Goal: Task Accomplishment & Management: Manage account settings

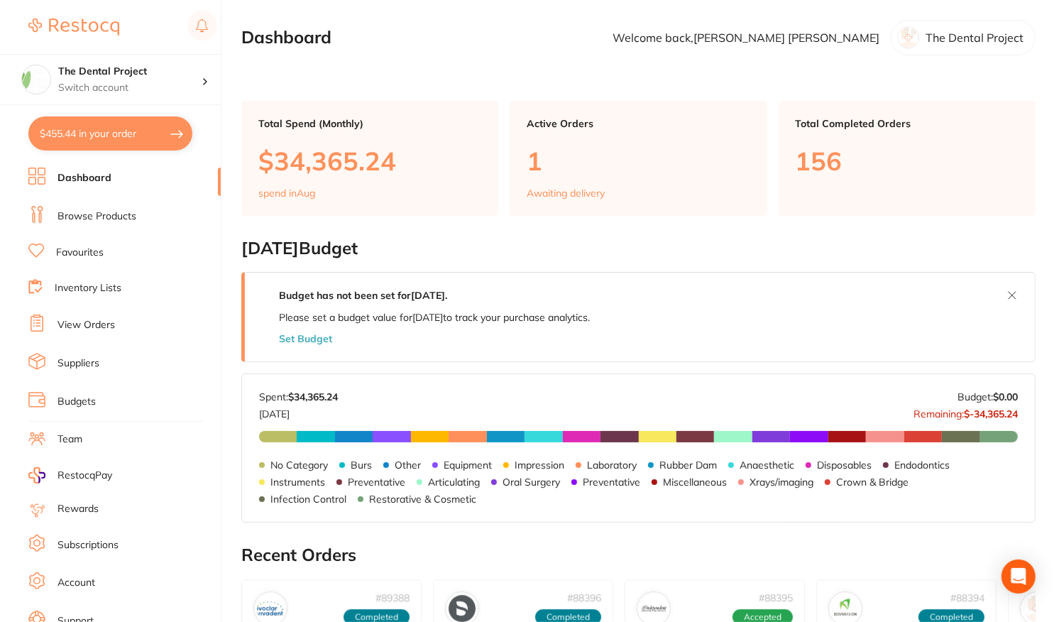
click at [97, 322] on link "View Orders" at bounding box center [85, 325] width 57 height 14
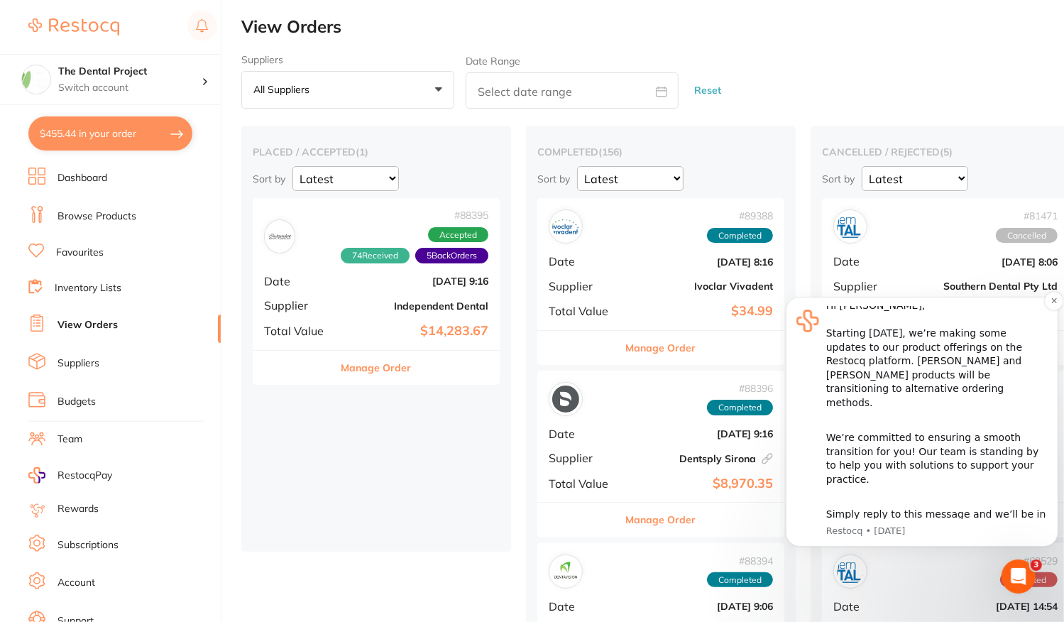
scroll to position [10, 0]
click at [1053, 302] on icon "Dismiss notification" at bounding box center [1053, 300] width 8 height 8
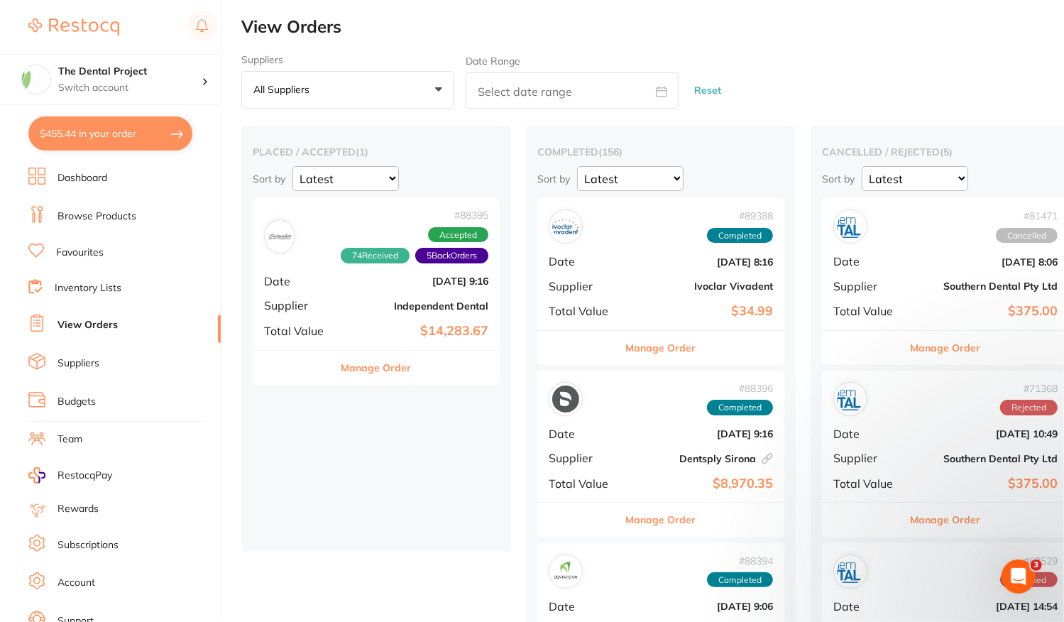
click at [336, 293] on div "# 88395 74 Received 5 Back Orders Accepted Date [DATE] 9:16 Supplier Independen…" at bounding box center [376, 273] width 247 height 151
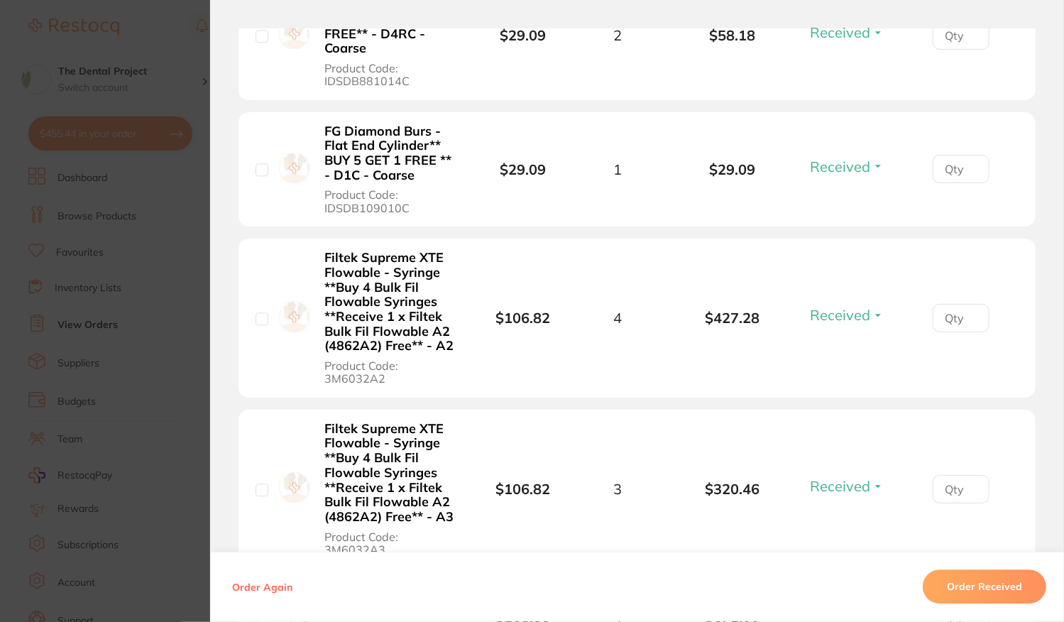
scroll to position [8706, 0]
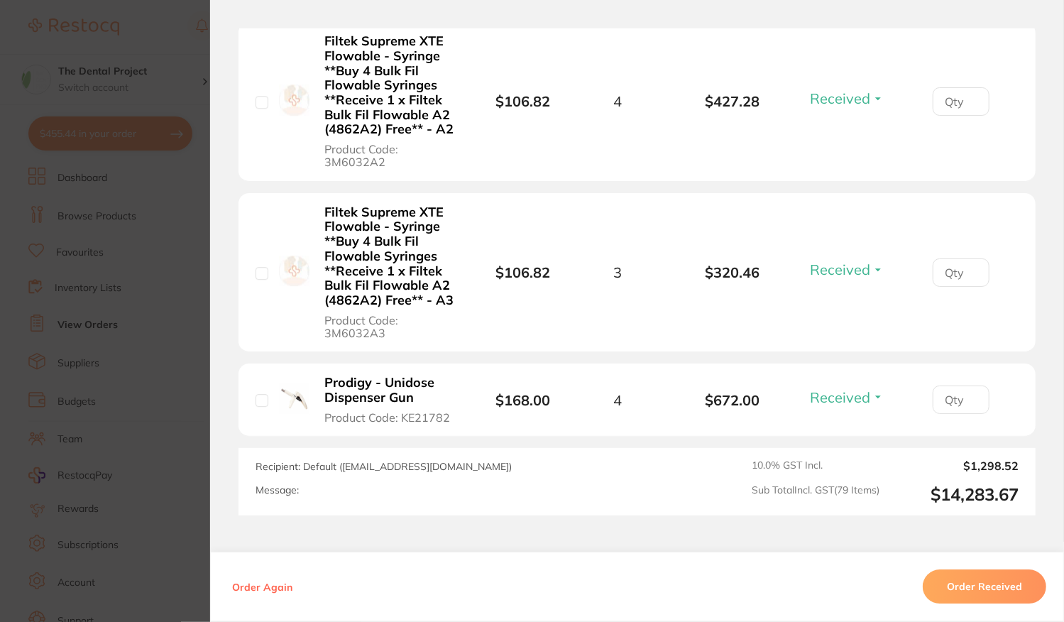
click at [142, 279] on section "Order ID: Restocq- 88395 Order Information 74 Received 5 Back Orders Accepted O…" at bounding box center [532, 311] width 1064 height 622
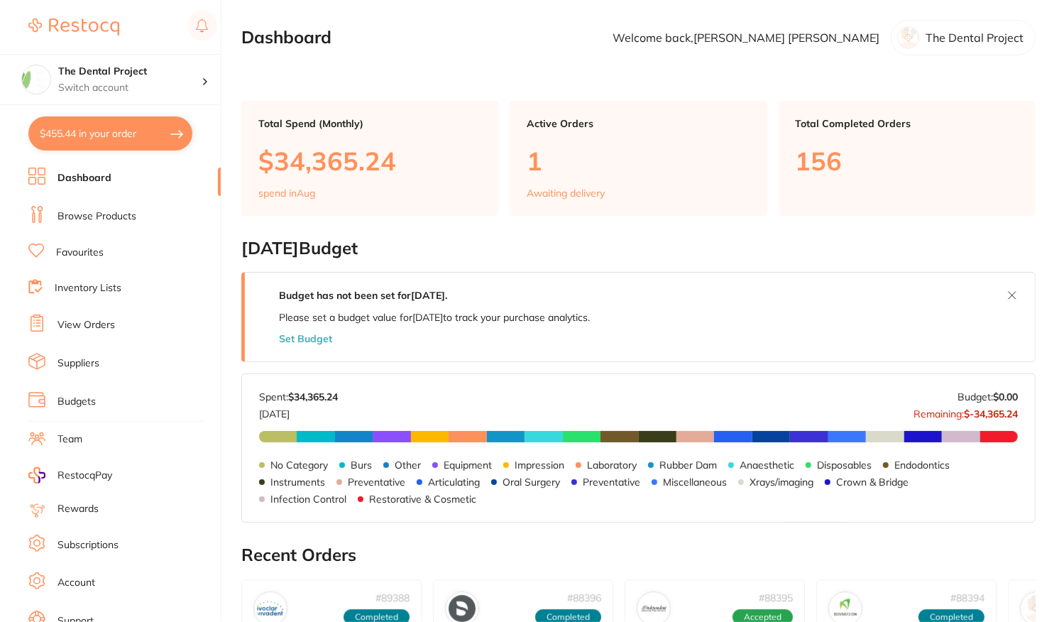
click at [77, 329] on link "View Orders" at bounding box center [85, 325] width 57 height 14
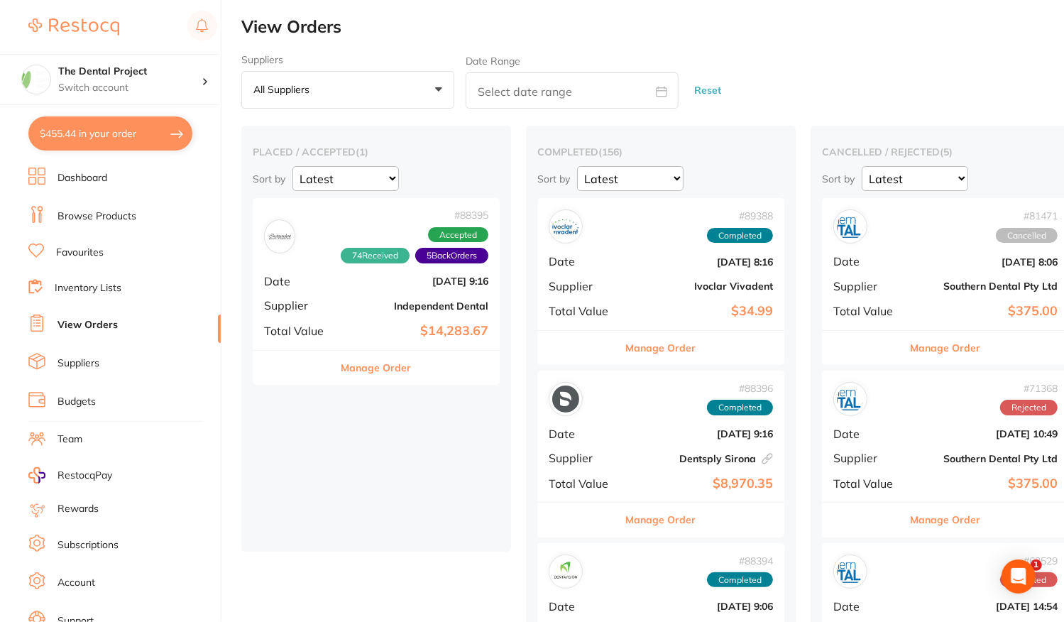
click at [359, 284] on b "[DATE] 9:16" at bounding box center [417, 280] width 142 height 11
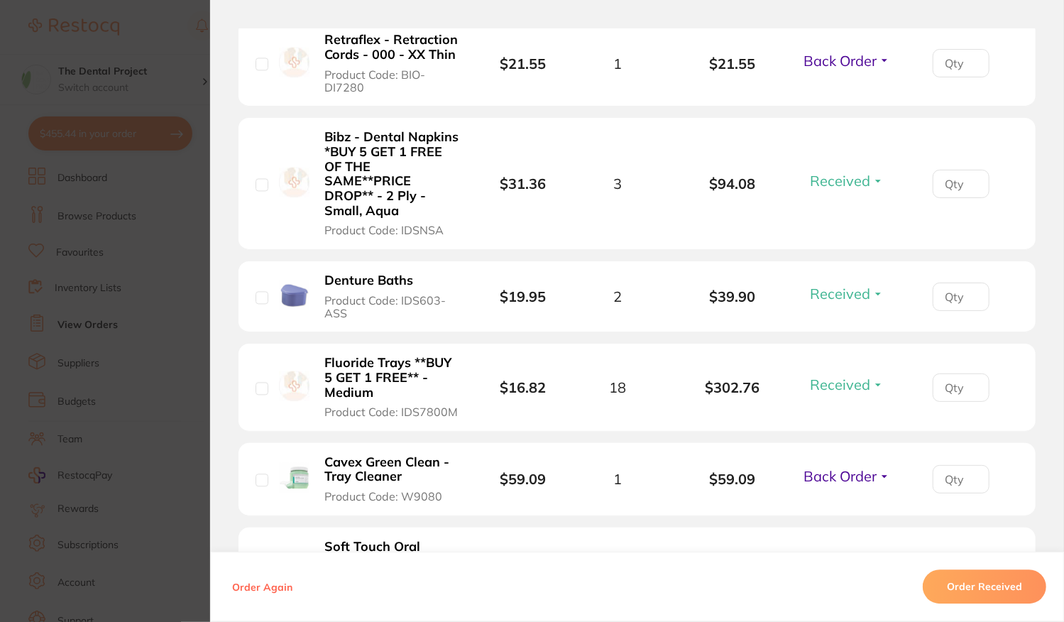
scroll to position [2342, 0]
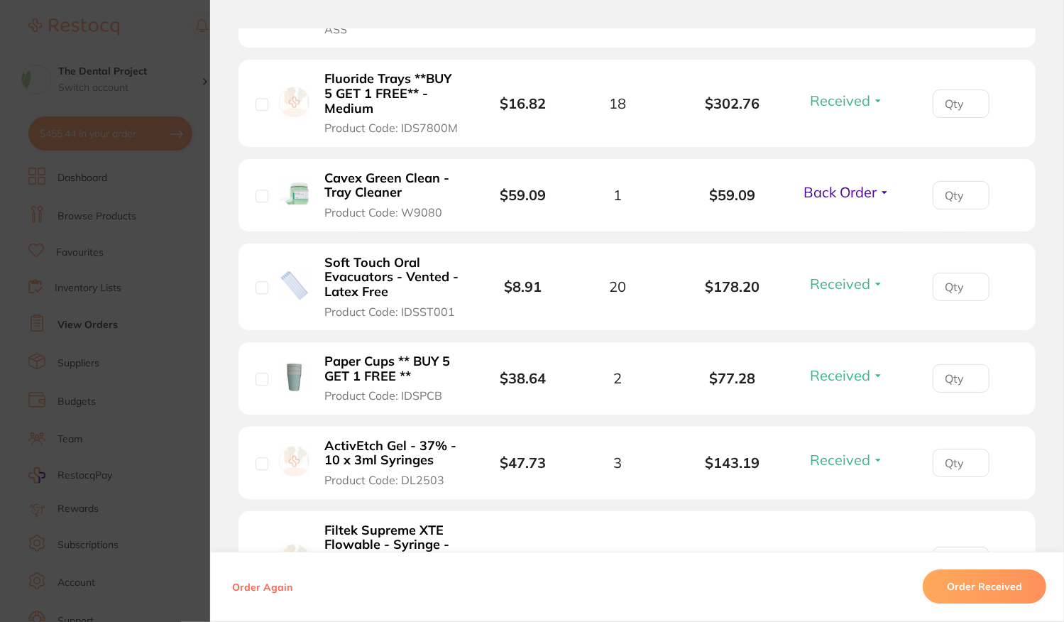
click at [822, 194] on span "Back Order" at bounding box center [840, 192] width 73 height 18
click at [847, 228] on span "Received" at bounding box center [847, 222] width 36 height 11
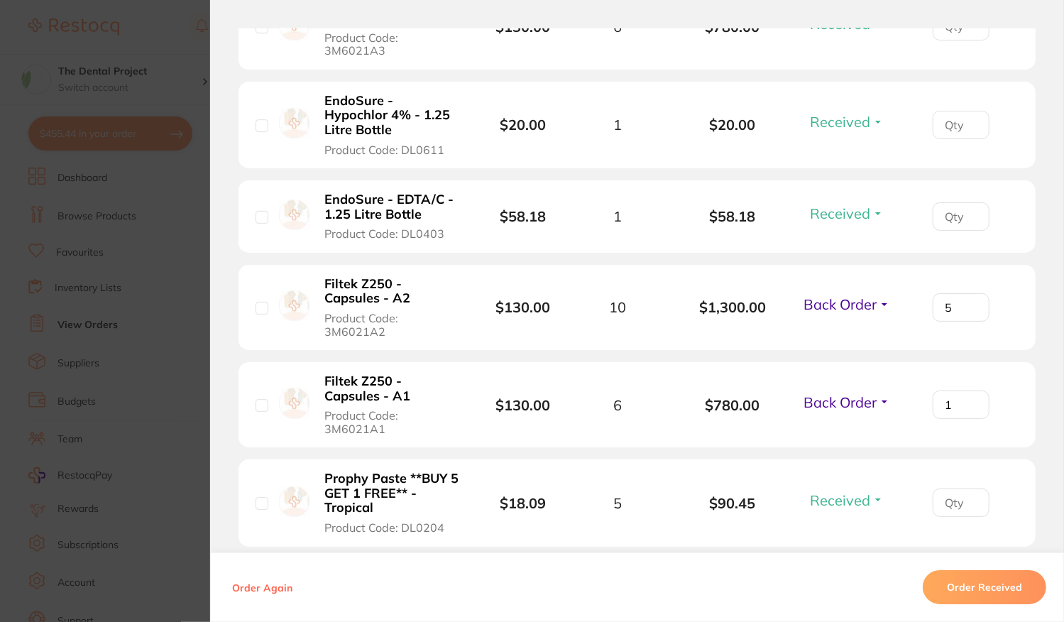
scroll to position [3051, 0]
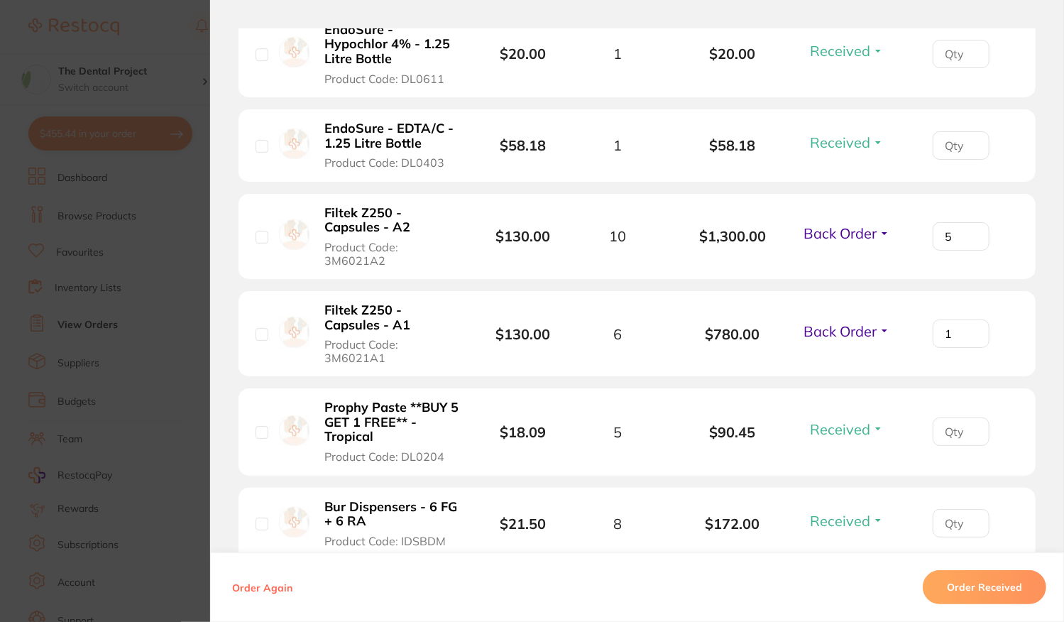
click at [847, 225] on span "Back Order" at bounding box center [840, 233] width 73 height 18
click at [844, 253] on button "Received" at bounding box center [847, 264] width 36 height 22
click at [847, 322] on span "Back Order" at bounding box center [840, 331] width 73 height 18
click at [848, 356] on span "Received" at bounding box center [847, 361] width 36 height 11
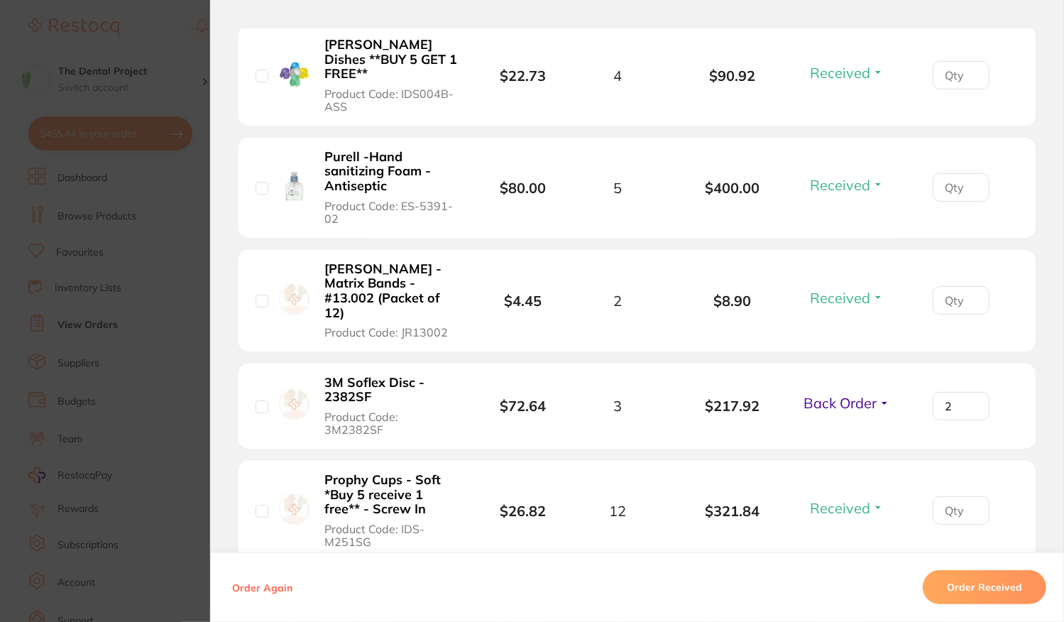
scroll to position [6386, 0]
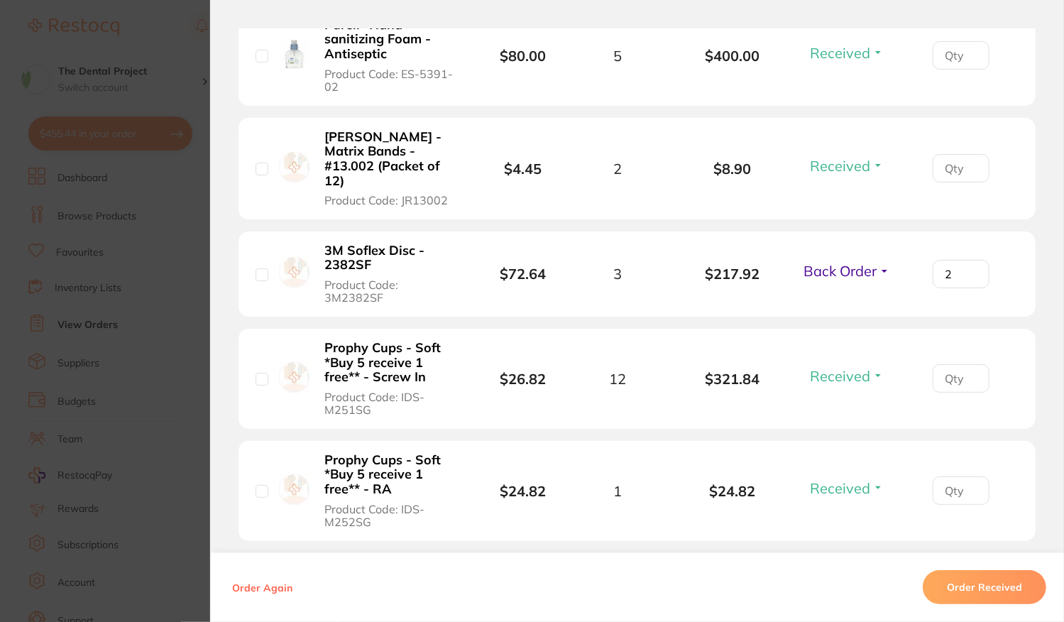
click at [852, 262] on span "Back Order" at bounding box center [840, 271] width 73 height 18
click at [842, 296] on span "Received" at bounding box center [847, 301] width 36 height 11
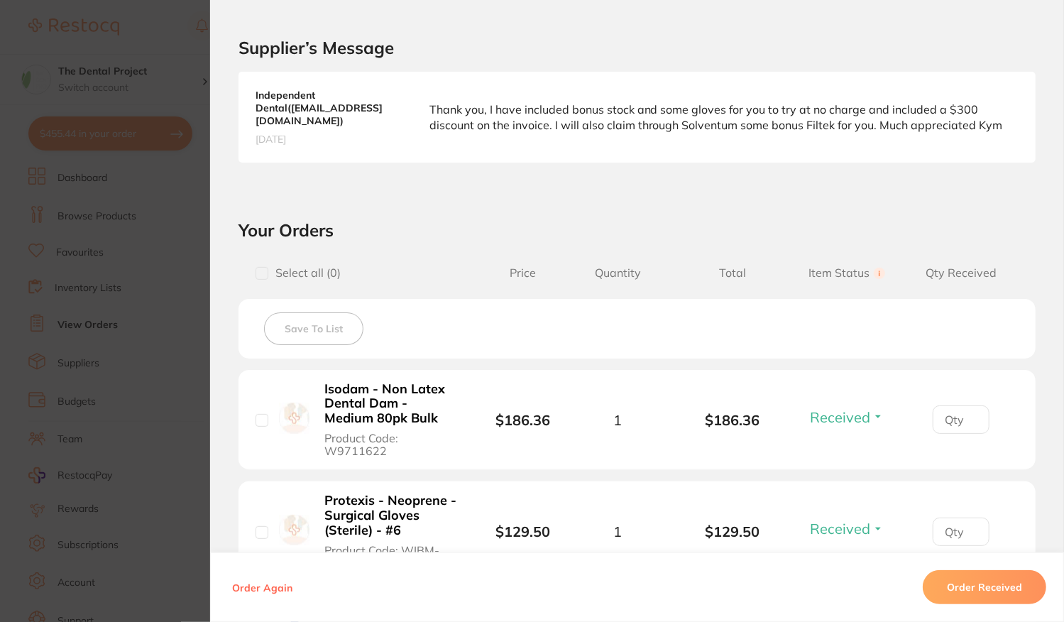
scroll to position [262, 0]
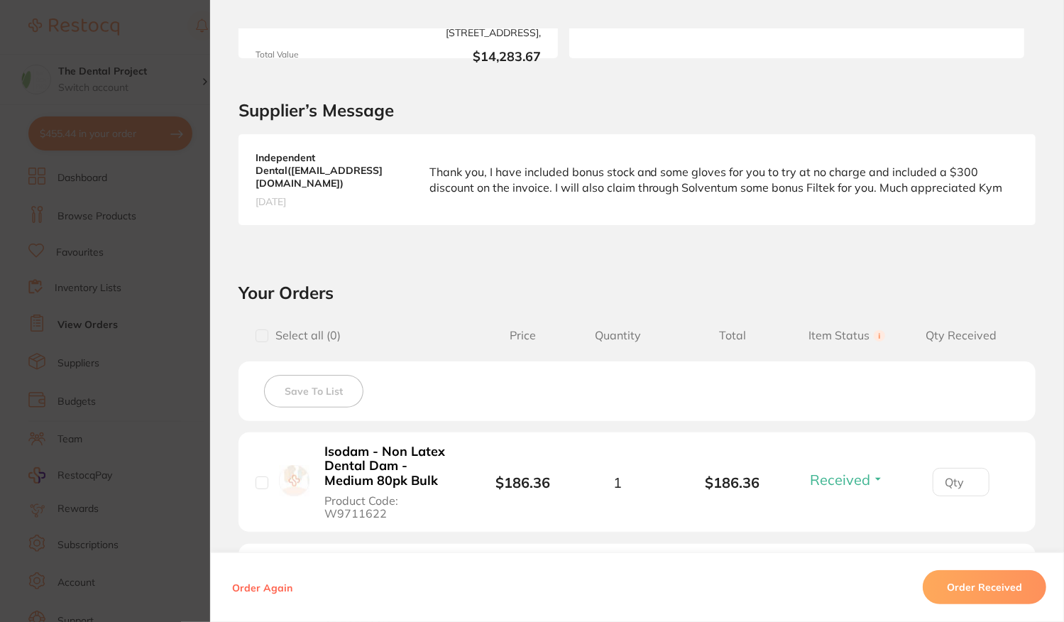
type input "0"
click at [168, 128] on section "Order ID: Restocq- 88395 Order Information 78 Received 1 Back Order Accepted Or…" at bounding box center [532, 311] width 1064 height 622
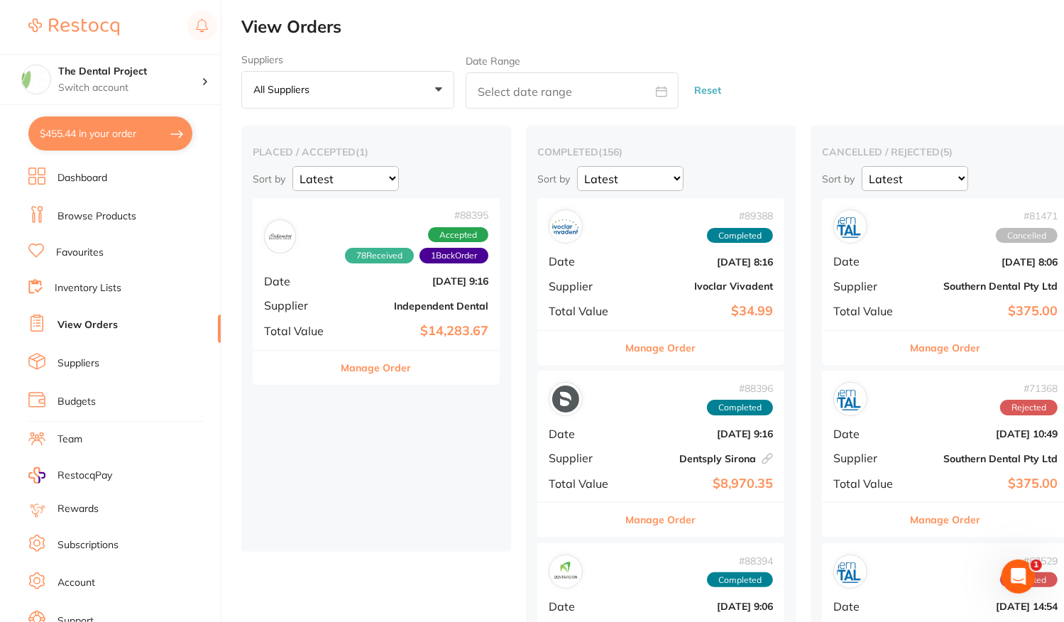
click at [99, 138] on button "$455.44 in your order" at bounding box center [110, 133] width 164 height 34
checkbox input "true"
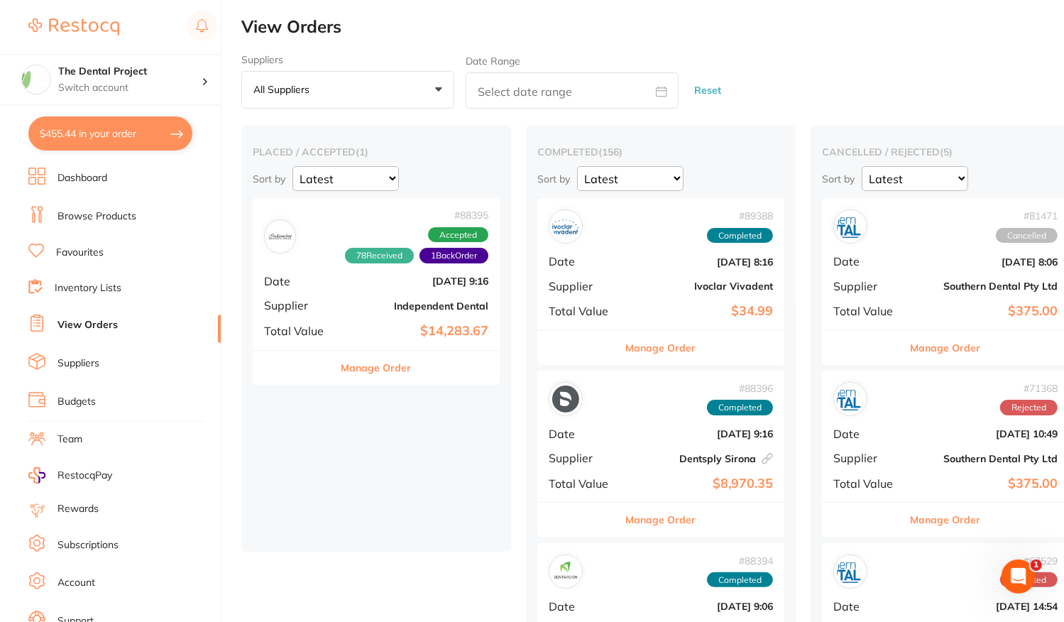
checkbox input "true"
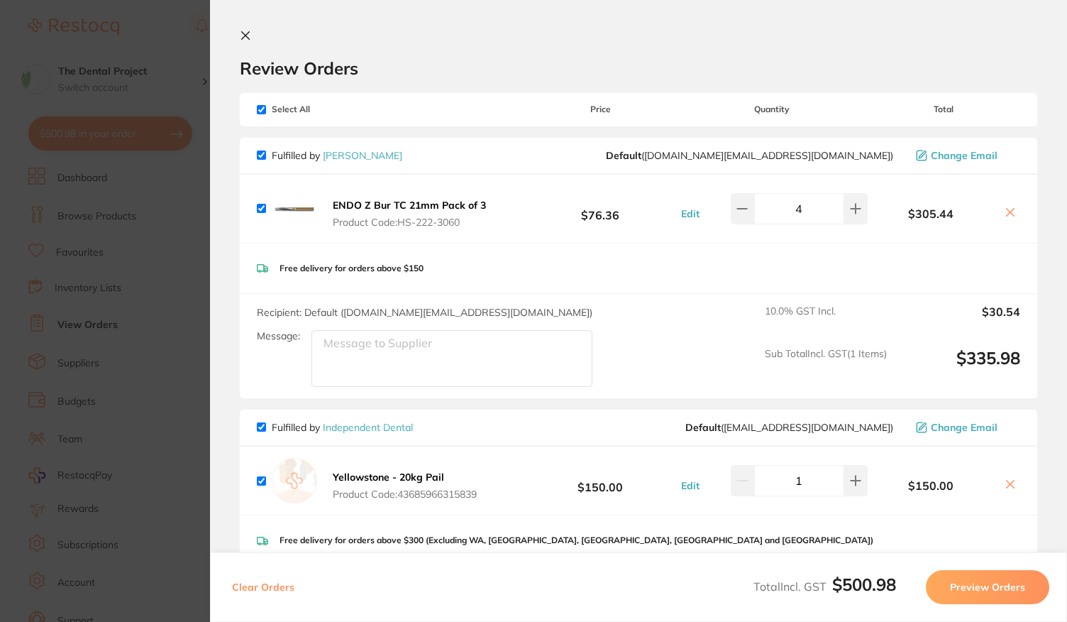
click at [243, 30] on icon at bounding box center [245, 35] width 11 height 11
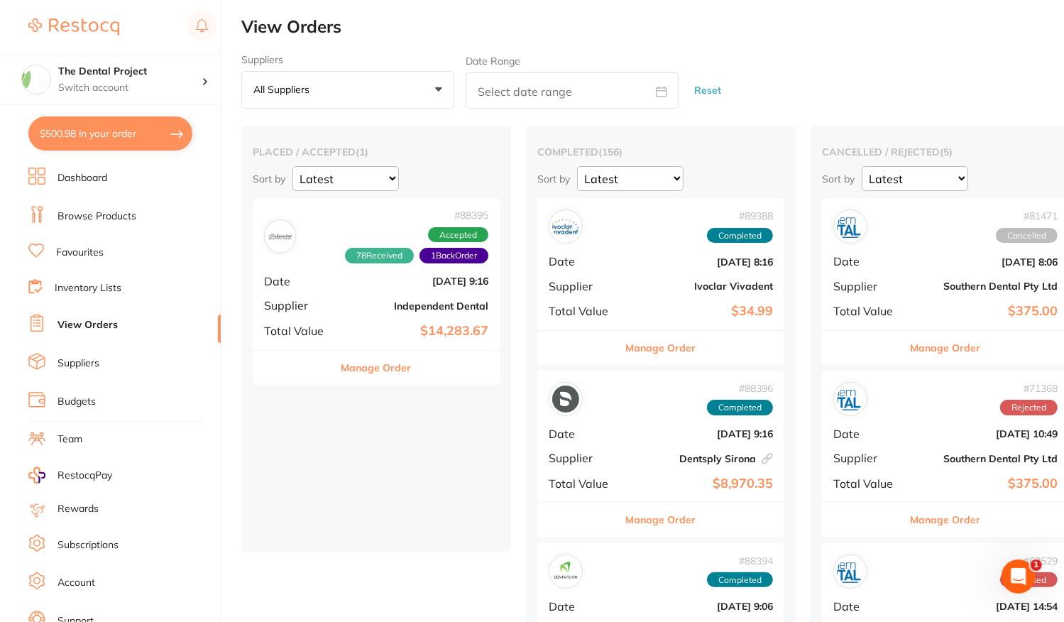
click at [60, 292] on link "Inventory Lists" at bounding box center [88, 288] width 67 height 14
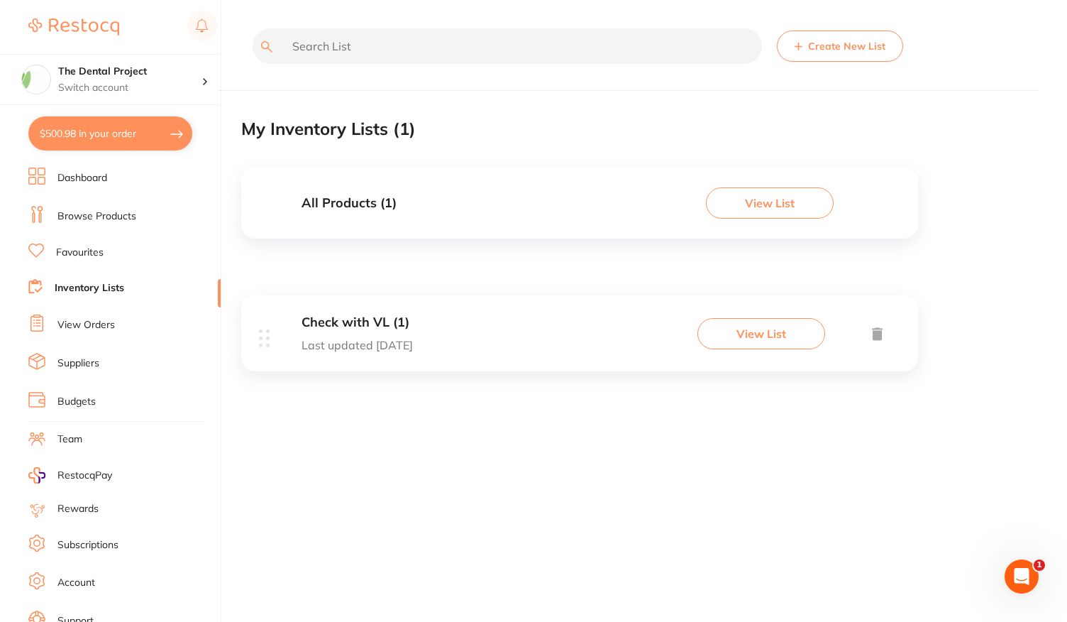
click at [347, 326] on h3 "Check with VL (1)" at bounding box center [357, 322] width 111 height 15
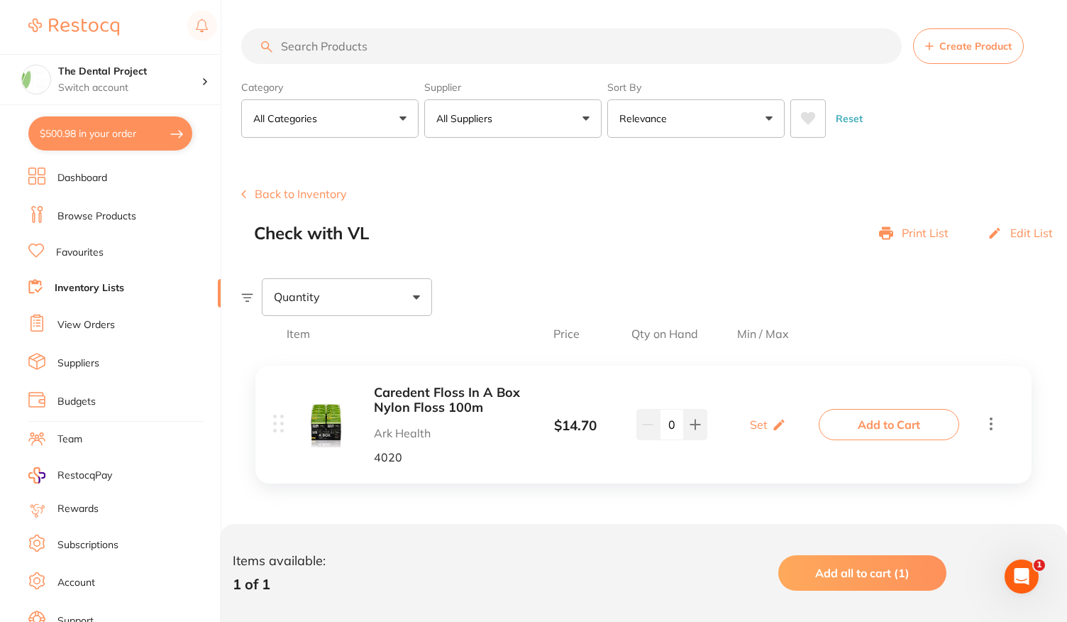
click at [285, 193] on button "Back to Inventory" at bounding box center [294, 193] width 106 height 13
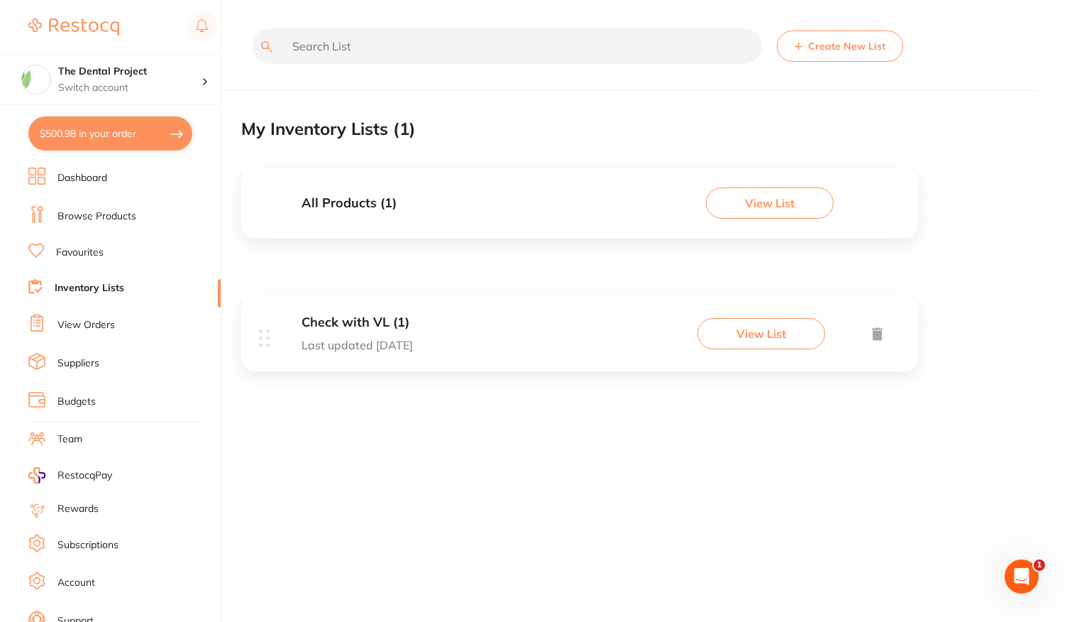
click at [883, 333] on icon at bounding box center [877, 334] width 17 height 18
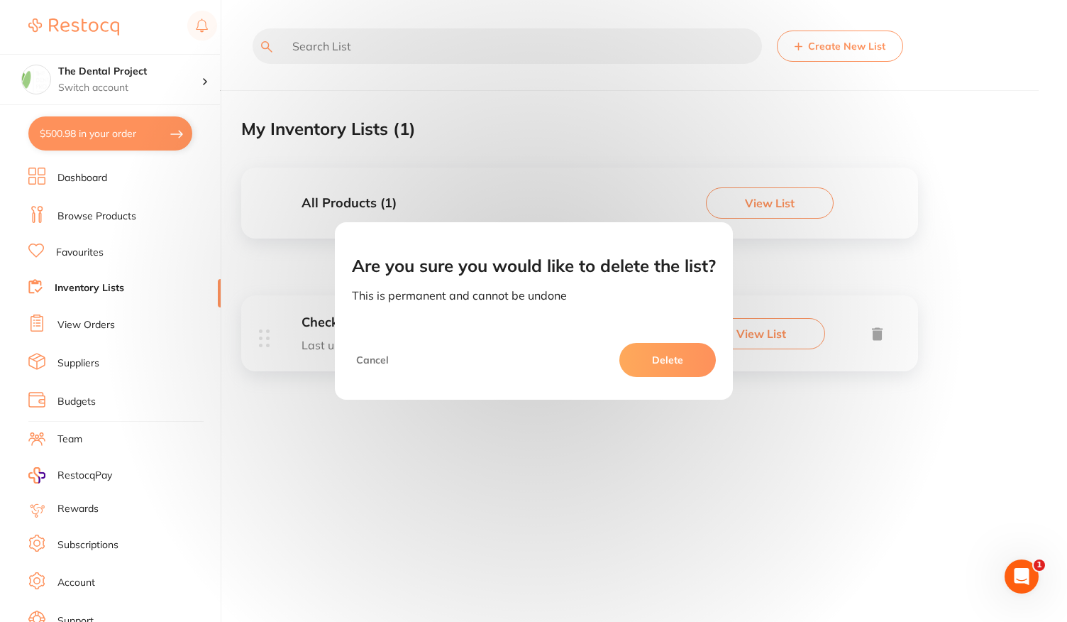
click at [662, 356] on button "Delete" at bounding box center [667, 360] width 97 height 34
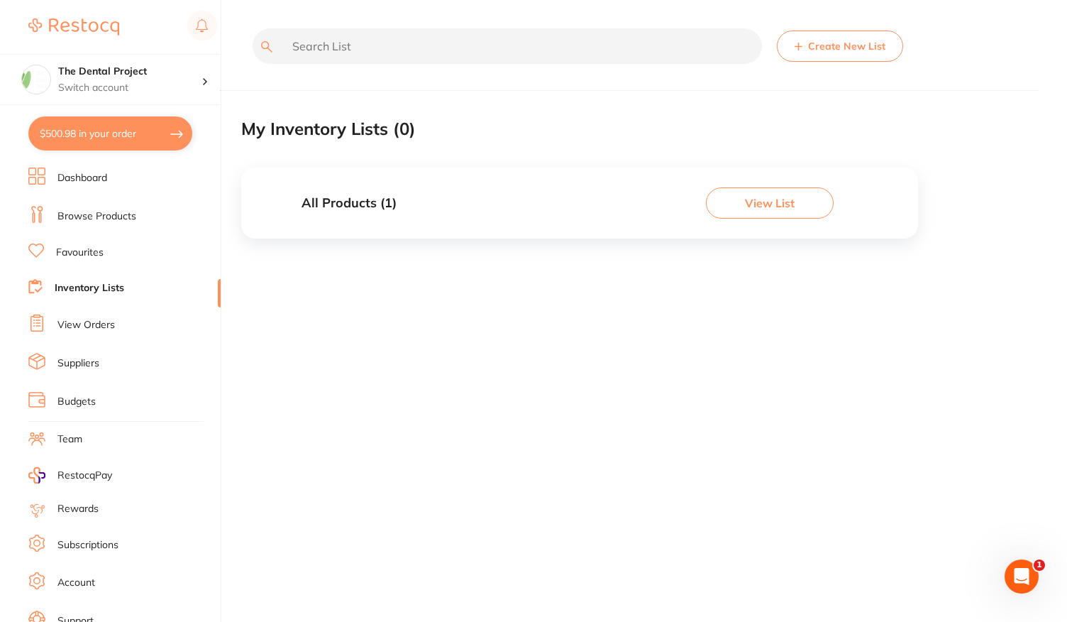
click at [87, 327] on link "View Orders" at bounding box center [85, 325] width 57 height 14
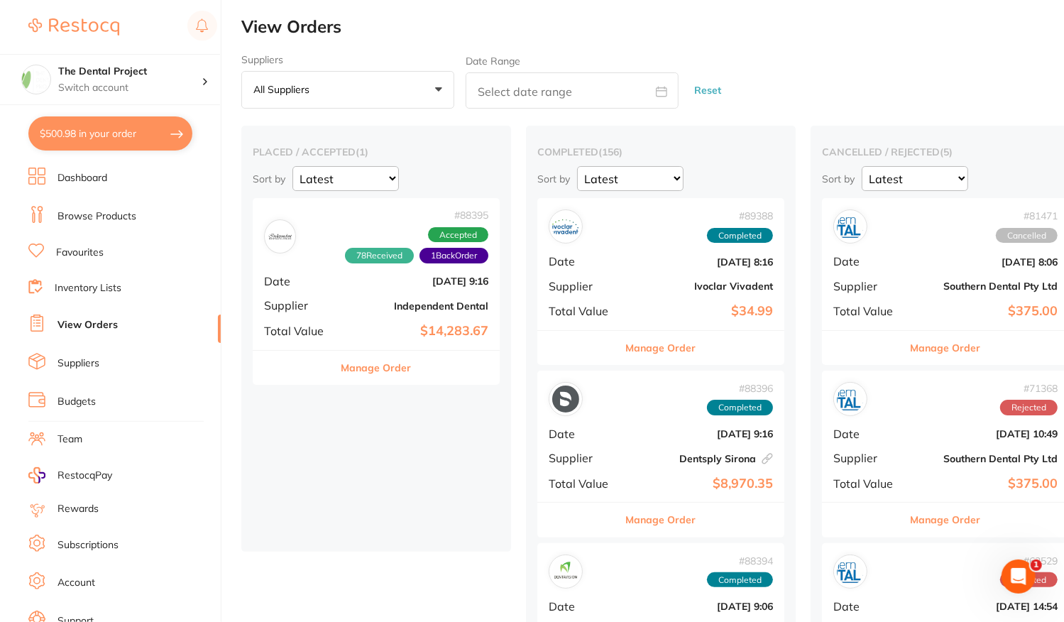
click at [84, 216] on link "Browse Products" at bounding box center [96, 216] width 79 height 14
